Goal: Information Seeking & Learning: Learn about a topic

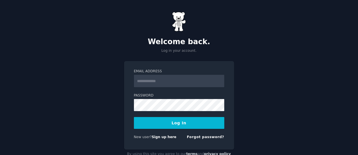
click at [159, 80] on input "Email Address" at bounding box center [179, 81] width 90 height 12
type input "**********"
click at [160, 137] on link "Sign up here" at bounding box center [164, 137] width 25 height 4
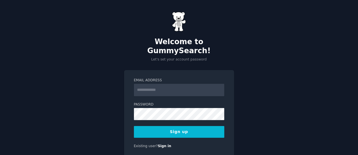
click at [160, 84] on input "Email Address" at bounding box center [179, 90] width 90 height 12
type input "**********"
click at [167, 128] on button "Sign up" at bounding box center [179, 132] width 90 height 12
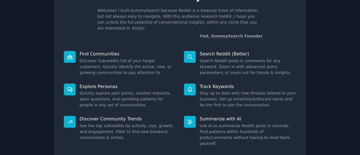
scroll to position [65, 0]
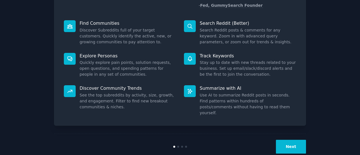
click at [293, 140] on button "Next" at bounding box center [291, 147] width 30 height 14
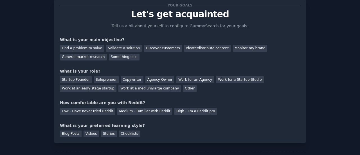
scroll to position [15, 0]
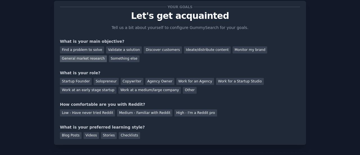
click at [107, 55] on div "General market research" at bounding box center [83, 58] width 47 height 7
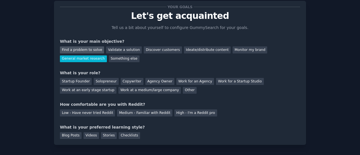
click at [85, 49] on div "Find a problem to solve" at bounding box center [82, 49] width 44 height 7
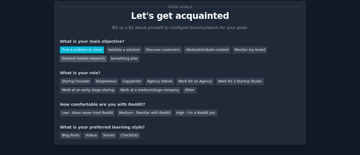
click at [107, 55] on div "General market research" at bounding box center [83, 58] width 47 height 7
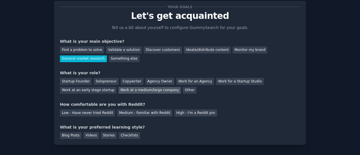
click at [118, 91] on div "Work at a medium/large company" at bounding box center [149, 90] width 62 height 7
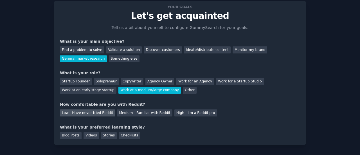
click at [95, 113] on div "Low - Have never tried Reddit" at bounding box center [87, 112] width 55 height 7
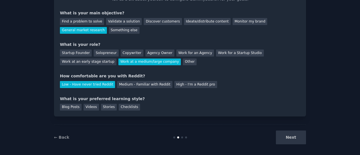
scroll to position [43, 0]
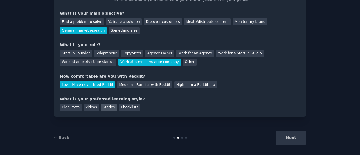
click at [108, 109] on div "Stories" at bounding box center [109, 107] width 16 height 7
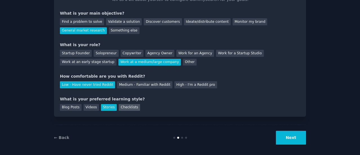
click at [120, 106] on div "Checklists" at bounding box center [129, 107] width 21 height 7
drag, startPoint x: 104, startPoint y: 107, endPoint x: 241, endPoint y: 112, distance: 136.6
click at [241, 112] on div "Your goals Let's get acquainted Tell us a bit about yourself to configure Gummy…" at bounding box center [180, 45] width 252 height 144
click at [102, 108] on div "Stories" at bounding box center [109, 107] width 16 height 7
click at [293, 138] on button "Next" at bounding box center [291, 138] width 30 height 14
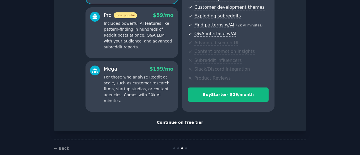
scroll to position [106, 0]
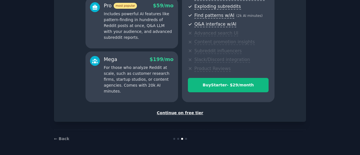
click at [177, 112] on div "Continue on free tier" at bounding box center [180, 113] width 240 height 6
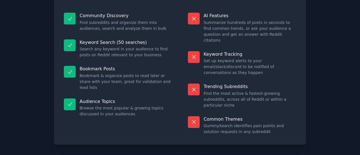
scroll to position [64, 0]
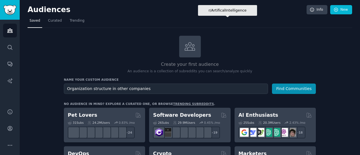
type input "Organization structure in other companies"
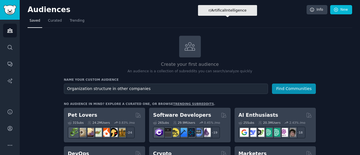
click at [272, 83] on button "Find Communities" at bounding box center [294, 88] width 44 height 10
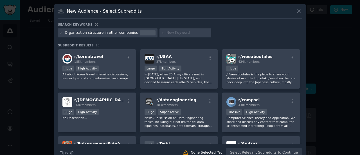
click at [350, 52] on div at bounding box center [180, 77] width 360 height 155
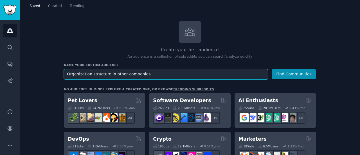
scroll to position [20, 0]
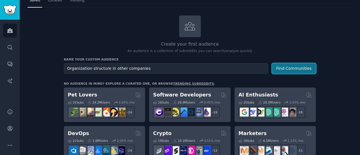
click at [285, 68] on button "Find Communities" at bounding box center [294, 68] width 44 height 10
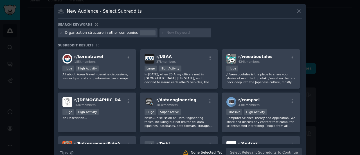
click at [65, 33] on div "Organization structure in other companies" at bounding box center [101, 32] width 73 height 5
click at [166, 34] on input "text" at bounding box center [187, 32] width 43 height 5
type input "gartner reports"
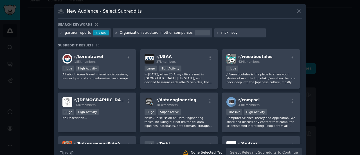
type input "mckinsey"
click at [270, 29] on div "gartner reports 3.6 / mo Organization structure in other companies mckinsey" at bounding box center [180, 33] width 244 height 11
click at [311, 85] on div at bounding box center [180, 77] width 360 height 155
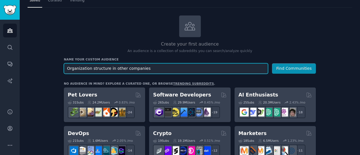
click at [66, 67] on input "Organization structure in other companies" at bounding box center [166, 68] width 204 height 10
click at [185, 68] on input "Company reports on Organization structure in other companies" at bounding box center [166, 68] width 204 height 10
type input "Company reports on Organization structure"
click at [272, 63] on button "Find Communities" at bounding box center [294, 68] width 44 height 10
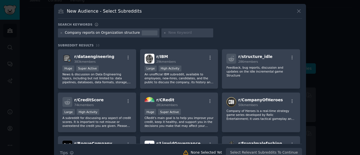
click at [185, 68] on div "Large High Activity" at bounding box center [178, 68] width 69 height 7
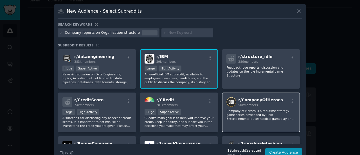
click at [256, 102] on h2 "r/ CompanyOfHeroes 50k members" at bounding box center [260, 102] width 45 height 10
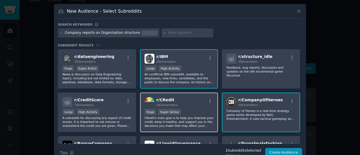
click at [195, 102] on div "r/ CRedit 281k members" at bounding box center [178, 102] width 69 height 10
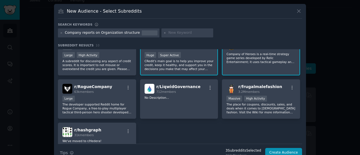
scroll to position [57, 0]
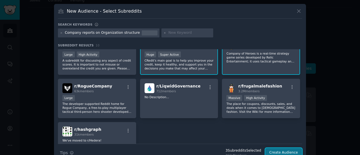
click at [271, 149] on button "Create Audience" at bounding box center [283, 153] width 37 height 10
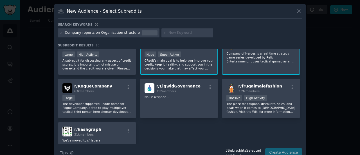
scroll to position [0, 0]
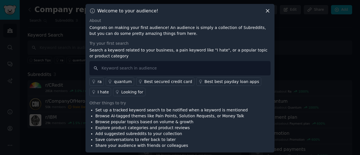
click at [267, 10] on icon at bounding box center [267, 10] width 3 height 3
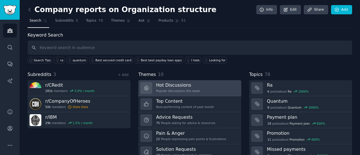
click at [199, 91] on link "Hot Discussions Popular discussions this week" at bounding box center [189, 88] width 103 height 16
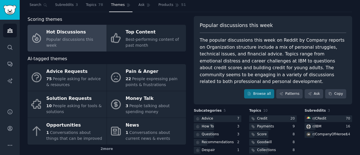
scroll to position [11, 0]
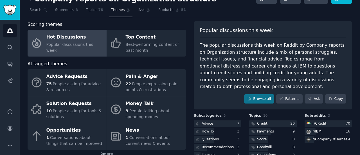
click at [340, 59] on div "The popular discussions this week on Reddit by Company reports on Organization …" at bounding box center [272, 66] width 146 height 48
click at [261, 94] on link "Browse all" at bounding box center [259, 99] width 30 height 10
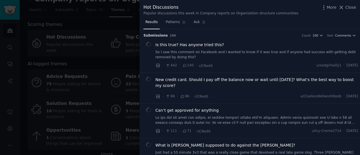
click at [92, 24] on div at bounding box center [180, 77] width 360 height 155
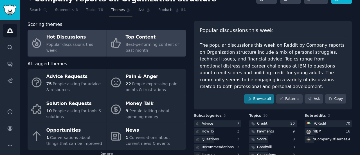
click at [160, 43] on span "Best-performing content of past month" at bounding box center [152, 47] width 53 height 10
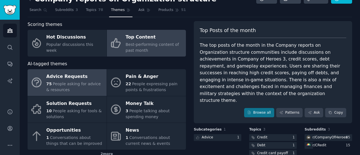
click at [72, 88] on div "75 People asking for advice & resources" at bounding box center [74, 87] width 57 height 12
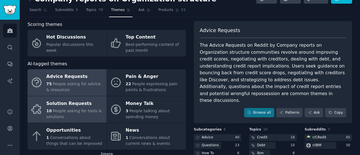
click at [76, 114] on div "10 People asking for tools & solutions" at bounding box center [74, 114] width 57 height 12
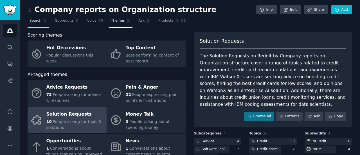
click at [33, 20] on span "Search" at bounding box center [35, 20] width 12 height 5
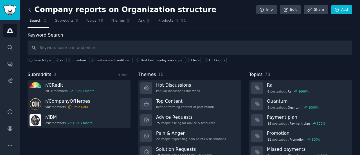
click at [29, 8] on icon at bounding box center [30, 9] width 2 height 3
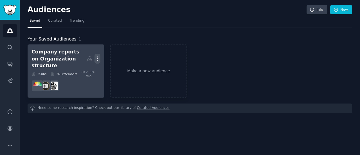
click at [97, 58] on button "More" at bounding box center [97, 59] width 6 height 10
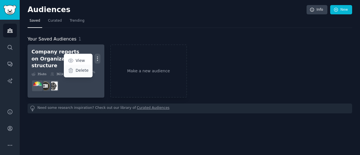
click at [82, 67] on p "Delete" at bounding box center [82, 70] width 13 height 6
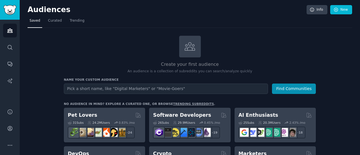
click at [72, 90] on input "text" at bounding box center [166, 88] width 204 height 10
type input "R"
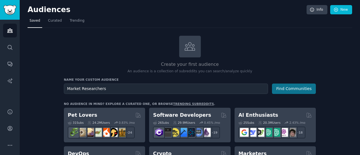
type input "Market Researchers"
click at [285, 89] on button "Find Communities" at bounding box center [294, 88] width 44 height 10
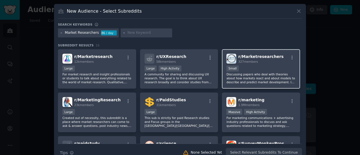
click at [272, 71] on div "Small" at bounding box center [260, 68] width 69 height 7
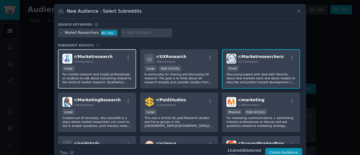
click at [117, 67] on div "Large" at bounding box center [96, 68] width 69 height 7
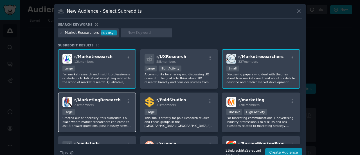
click at [112, 104] on div "r/ MarketingResearch 23k members" at bounding box center [96, 102] width 69 height 10
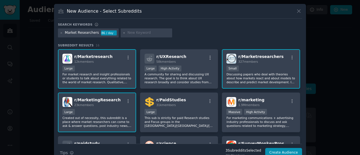
click at [299, 79] on div "r/ Marketresearch 12k members Large For market research and insight professiona…" at bounding box center [180, 134] width 244 height 170
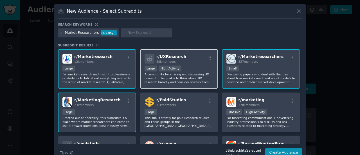
click at [181, 57] on div "r/ UXResearch 58k members" at bounding box center [178, 59] width 69 height 10
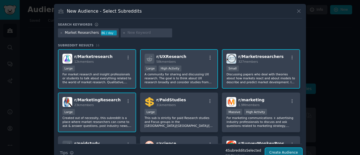
click at [286, 151] on button "Create Audience" at bounding box center [283, 153] width 37 height 10
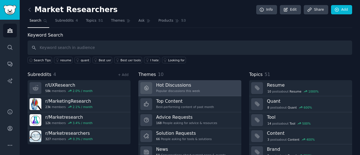
click at [204, 88] on link "Hot Discussions Popular discussions this week" at bounding box center [189, 88] width 103 height 16
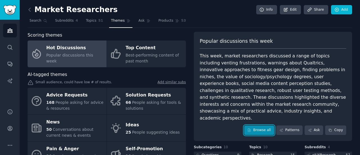
click at [259, 125] on link "Browse all" at bounding box center [259, 130] width 30 height 10
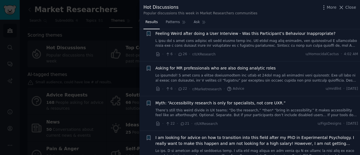
scroll to position [186, 0]
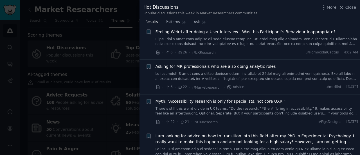
click at [292, 71] on link at bounding box center [256, 76] width 203 height 10
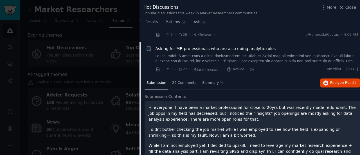
scroll to position [216, 0]
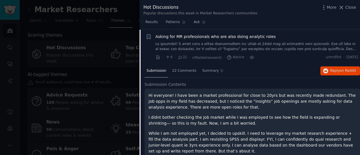
click at [351, 49] on link at bounding box center [256, 47] width 203 height 10
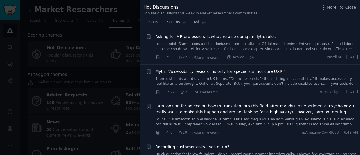
click at [202, 35] on span "Asking for MR professionals who are also doing analytic roles" at bounding box center [215, 37] width 120 height 6
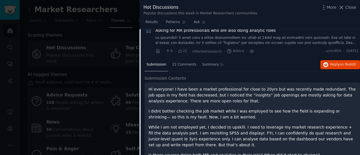
scroll to position [222, 0]
click at [184, 63] on span "22 Comments" at bounding box center [184, 64] width 24 height 5
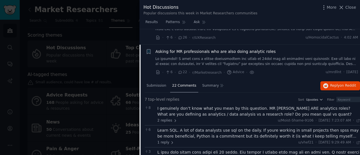
scroll to position [202, 0]
click at [280, 56] on link at bounding box center [256, 61] width 203 height 10
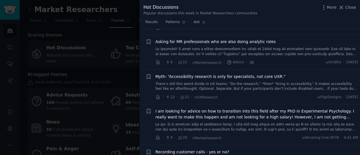
scroll to position [214, 0]
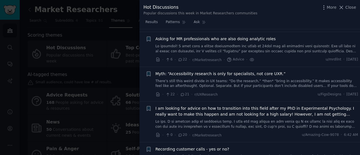
click at [185, 58] on span "22" at bounding box center [182, 59] width 9 height 5
click at [185, 62] on li "+ Asking for MR professionals who are also doing analytic roles · 6 · 22 · r/Ma…" at bounding box center [249, 49] width 220 height 35
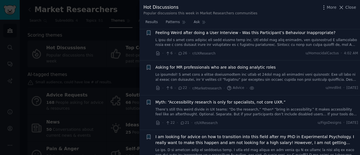
click at [231, 67] on span "Asking for MR professionals who are also doing analytic roles" at bounding box center [215, 67] width 120 height 6
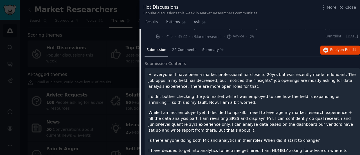
scroll to position [228, 0]
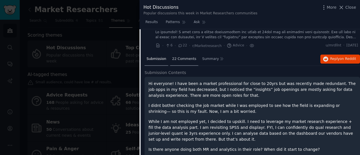
click at [183, 58] on span "22 Comments" at bounding box center [184, 58] width 24 height 5
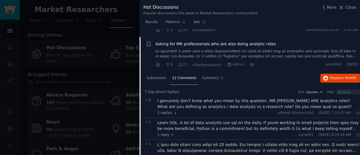
scroll to position [204, 0]
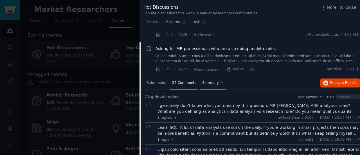
click at [210, 83] on span "Summary" at bounding box center [210, 82] width 17 height 5
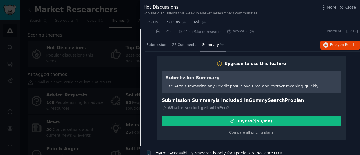
scroll to position [242, 0]
